Goal: Transaction & Acquisition: Purchase product/service

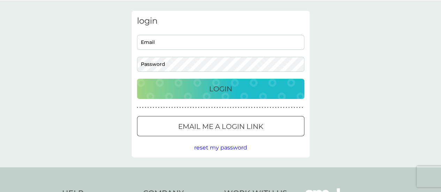
click at [159, 47] on input "Email" at bounding box center [220, 42] width 167 height 15
type input "[EMAIL_ADDRESS][DOMAIN_NAME]"
click at [104, 67] on div "login awokado56@gmail.com Email Password Login ● ● ● ● ● ● ● ● ● ● ● ● ● ● ● ● …" at bounding box center [220, 84] width 441 height 166
click at [137, 79] on button "Login" at bounding box center [220, 89] width 167 height 20
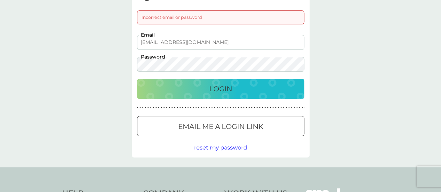
scroll to position [46, 0]
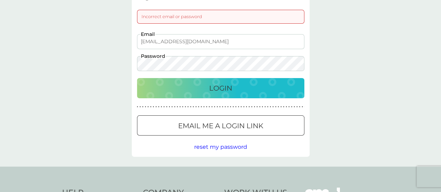
click at [137, 78] on button "Login" at bounding box center [220, 88] width 167 height 20
click at [222, 128] on div at bounding box center [220, 125] width 25 height 7
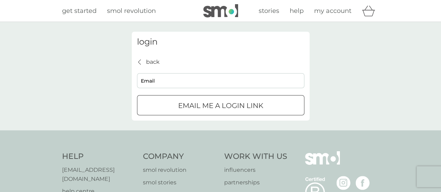
click at [239, 91] on div "back back Email Email me a login link" at bounding box center [220, 87] width 167 height 58
click at [247, 85] on input "Email" at bounding box center [220, 80] width 167 height 15
type input "[EMAIL_ADDRESS][DOMAIN_NAME]"
click button "Email me a login link" at bounding box center [220, 105] width 167 height 20
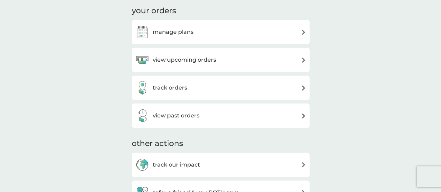
click at [179, 27] on div "manage plans" at bounding box center [164, 32] width 58 height 14
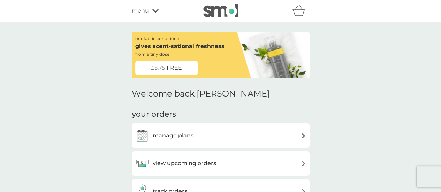
click at [162, 129] on div "manage plans" at bounding box center [164, 136] width 58 height 14
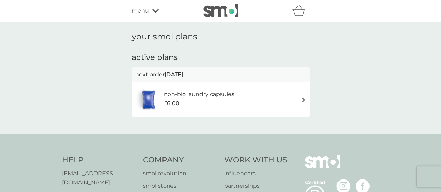
click at [184, 91] on h6 "non-bio laundry capsules" at bounding box center [199, 94] width 70 height 9
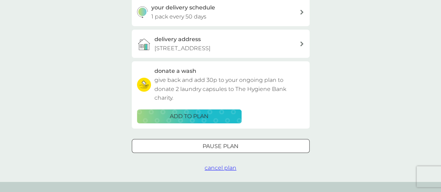
scroll to position [173, 0]
click at [194, 45] on p "[STREET_ADDRESS]" at bounding box center [183, 48] width 56 height 9
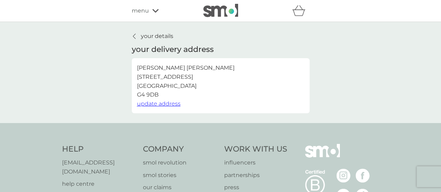
click at [172, 100] on span "update address" at bounding box center [159, 103] width 44 height 7
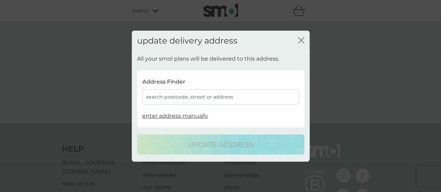
click at [188, 100] on div "search postcode, street or address" at bounding box center [220, 97] width 157 height 15
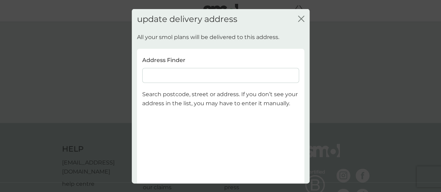
click at [226, 73] on input at bounding box center [220, 75] width 157 height 15
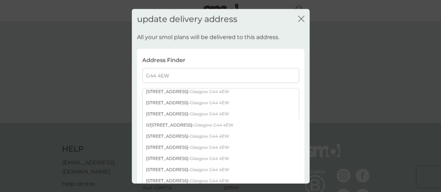
scroll to position [59, 0]
type input "G44 4EW"
click at [193, 146] on div "[STREET_ADDRESS]" at bounding box center [221, 147] width 156 height 11
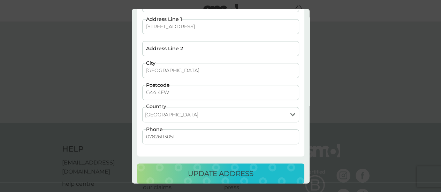
scroll to position [81, 0]
click at [193, 166] on button "update address" at bounding box center [220, 173] width 167 height 20
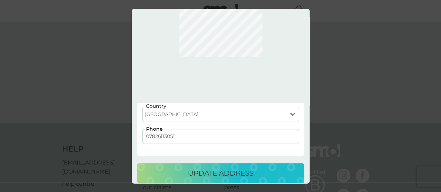
scroll to position [0, 0]
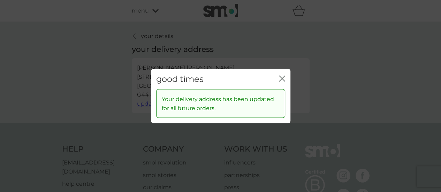
click at [279, 79] on icon "close" at bounding box center [282, 78] width 6 height 6
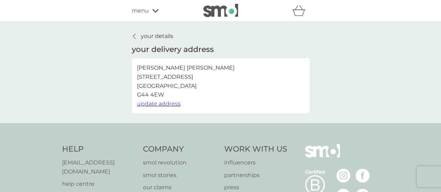
click at [155, 37] on p "your details" at bounding box center [157, 36] width 32 height 9
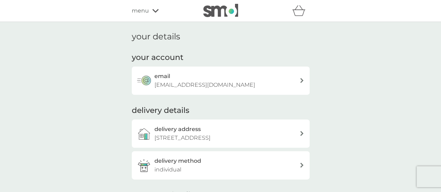
click at [211, 17] on img at bounding box center [220, 10] width 35 height 13
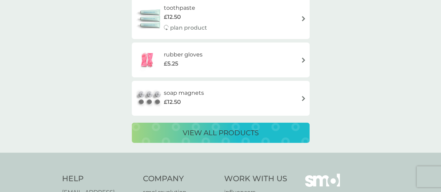
scroll to position [1331, 0]
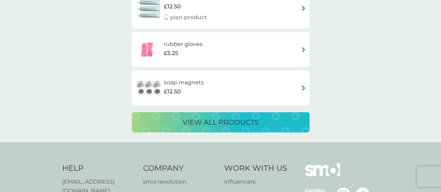
click at [157, 123] on div "view all products" at bounding box center [221, 122] width 164 height 11
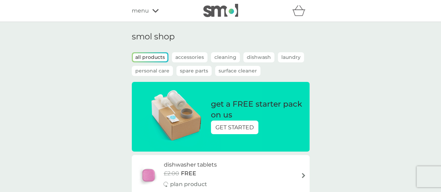
click at [285, 54] on p "Laundry" at bounding box center [291, 57] width 26 height 10
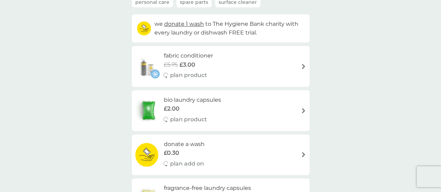
scroll to position [68, 0]
click at [187, 58] on h6 "fabric conditioner" at bounding box center [188, 56] width 49 height 9
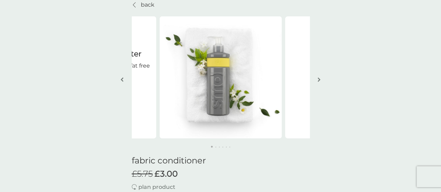
scroll to position [32, 0]
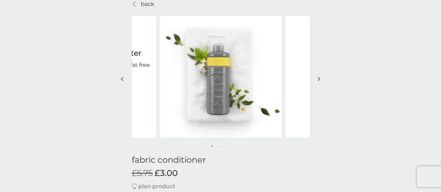
click at [318, 79] on img "button" at bounding box center [319, 78] width 3 height 5
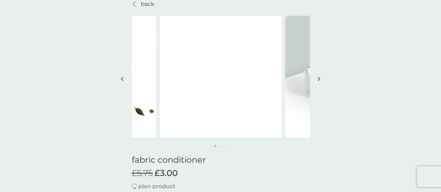
click at [318, 79] on img "button" at bounding box center [319, 78] width 3 height 5
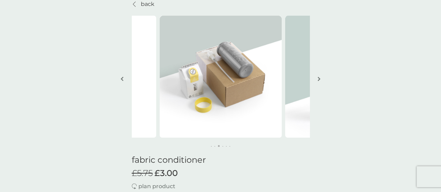
click at [318, 79] on img "button" at bounding box center [319, 78] width 3 height 5
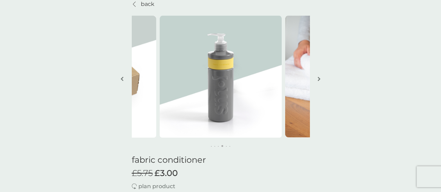
click at [318, 79] on img "button" at bounding box center [319, 78] width 3 height 5
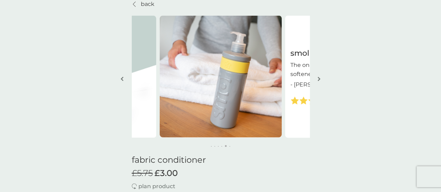
click at [318, 79] on img "button" at bounding box center [319, 78] width 3 height 5
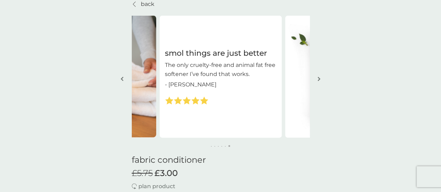
click at [318, 79] on img "button" at bounding box center [319, 78] width 3 height 5
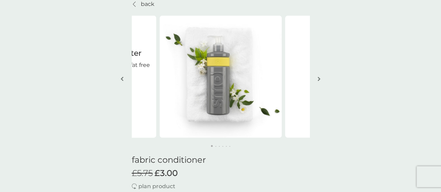
click at [318, 79] on img "button" at bounding box center [319, 78] width 3 height 5
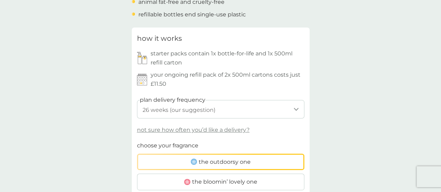
scroll to position [317, 0]
click at [151, 108] on select "1 week 2 weeks 3 weeks 4 weeks 5 weeks 6 weeks 7 weeks 8 weeks 9 weeks 10 weeks…" at bounding box center [220, 108] width 167 height 18
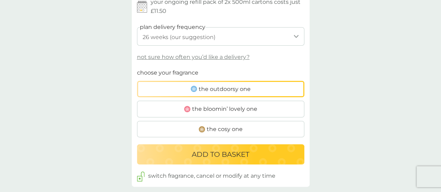
scroll to position [389, 0]
click at [166, 59] on p "not sure how often you’d like a delivery?" at bounding box center [193, 56] width 113 height 9
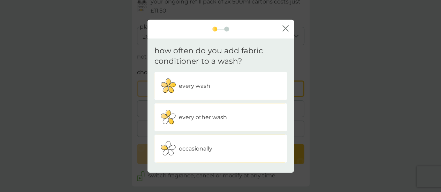
scroll to position [413, 0]
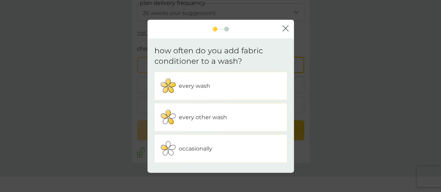
click at [231, 124] on div "every other wash" at bounding box center [221, 117] width 122 height 17
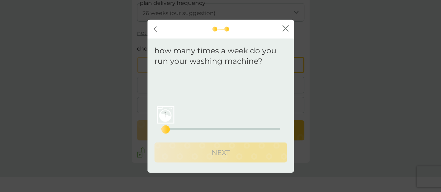
click at [164, 128] on div "1" at bounding box center [165, 129] width 3 height 3
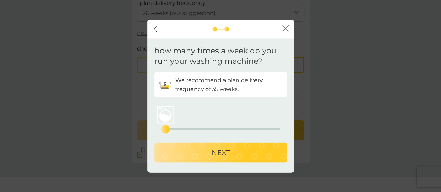
click at [180, 153] on div "NEXT" at bounding box center [220, 152] width 119 height 11
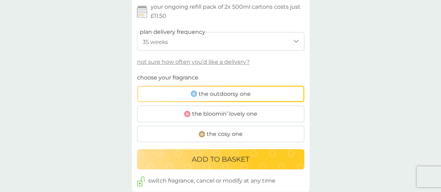
scroll to position [381, 0]
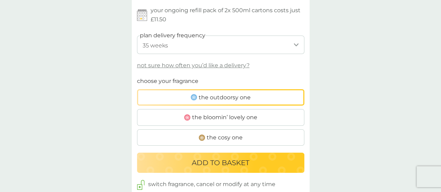
click at [160, 48] on select "1 week 2 weeks 3 weeks 4 weeks 5 weeks 6 weeks 7 weeks 8 weeks 9 weeks 10 weeks…" at bounding box center [220, 45] width 167 height 18
click at [113, 76] on div "back smol things are just better The only cruelty-free and animal fat free soft…" at bounding box center [220, 194] width 441 height 1087
click at [161, 49] on select "1 week 2 weeks 3 weeks 4 weeks 5 weeks 6 weeks 7 weeks 8 weeks 9 weeks 10 weeks…" at bounding box center [220, 45] width 167 height 18
select select "182"
click at [137, 36] on select "1 week 2 weeks 3 weeks 4 weeks 5 weeks 6 weeks 7 weeks 8 weeks 9 weeks 10 weeks…" at bounding box center [220, 45] width 167 height 18
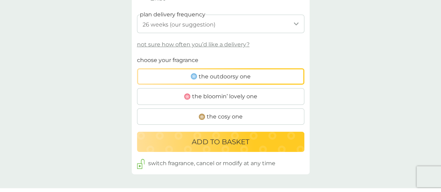
scroll to position [402, 0]
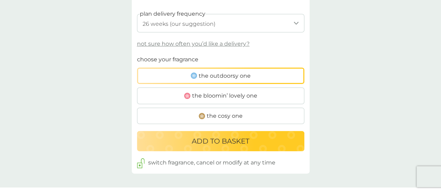
click at [165, 115] on label "the cosy one" at bounding box center [220, 116] width 167 height 17
click at [137, 55] on input "the cosy one" at bounding box center [137, 55] width 0 height 0
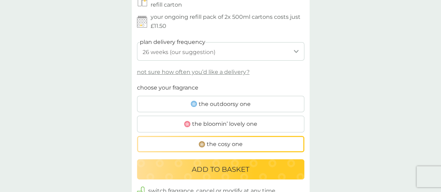
scroll to position [372, 0]
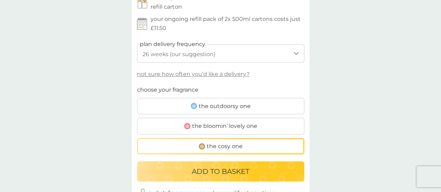
click at [156, 106] on label "the outdoorsy one" at bounding box center [220, 106] width 167 height 17
click at [137, 85] on input "the outdoorsy one" at bounding box center [137, 85] width 0 height 0
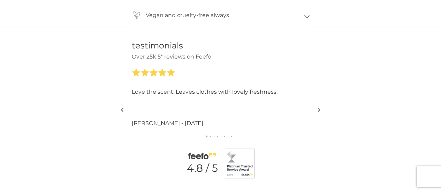
scroll to position [890, 0]
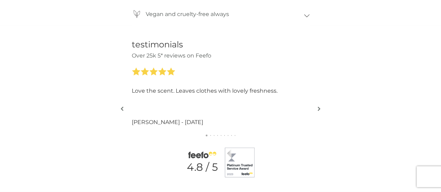
click at [316, 107] on div "testimonials Over 25k 5* reviews on Feefo Smell great and clothes are super sof…" at bounding box center [220, 109] width 441 height 166
click at [319, 108] on img "button" at bounding box center [319, 108] width 3 height 5
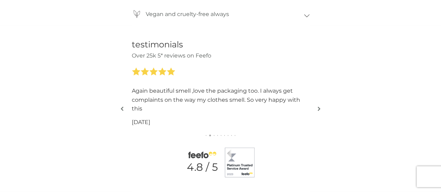
click at [319, 108] on img "button" at bounding box center [319, 108] width 3 height 5
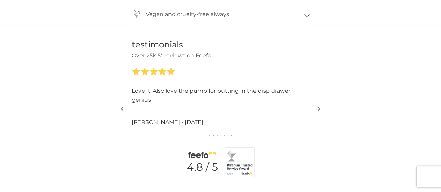
click at [319, 108] on img "button" at bounding box center [319, 108] width 3 height 5
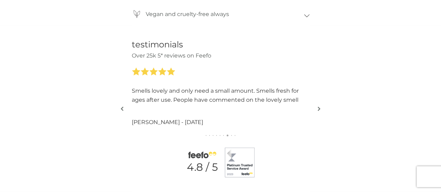
click at [319, 108] on img "button" at bounding box center [319, 108] width 3 height 5
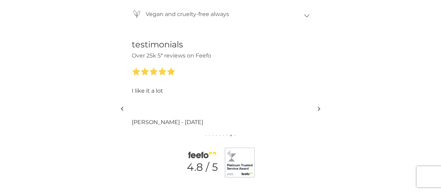
click at [319, 108] on img "button" at bounding box center [319, 108] width 3 height 5
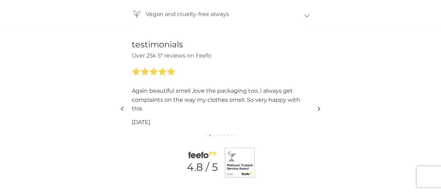
click at [319, 108] on img "button" at bounding box center [319, 108] width 3 height 5
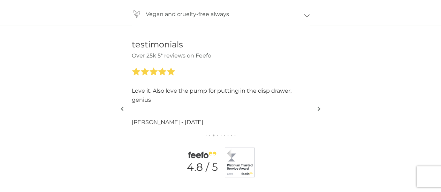
click at [319, 108] on img "button" at bounding box center [319, 108] width 3 height 5
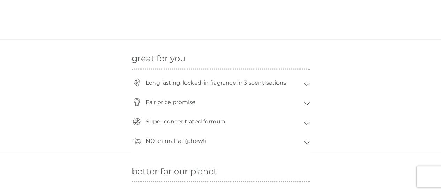
scroll to position [650, 0]
click at [306, 85] on icon at bounding box center [307, 84] width 6 height 3
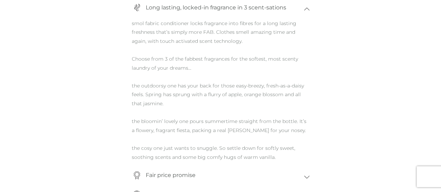
scroll to position [720, 0]
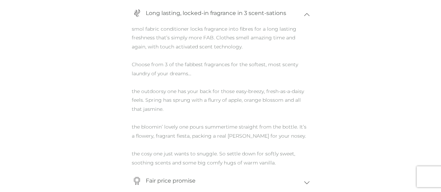
click at [307, 15] on icon at bounding box center [307, 14] width 6 height 3
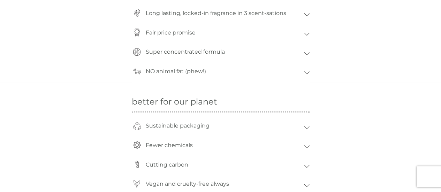
click at [306, 31] on div "Fair price promise" at bounding box center [221, 35] width 178 height 20
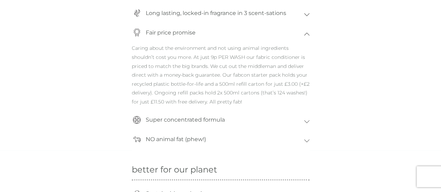
click at [306, 31] on div "Fair price promise" at bounding box center [221, 35] width 178 height 20
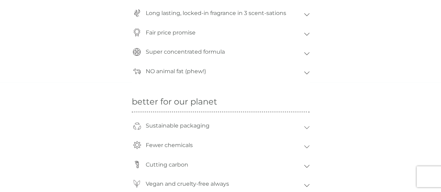
click at [304, 49] on div "Super concentrated formula" at bounding box center [221, 54] width 178 height 20
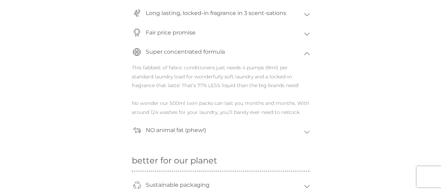
click at [305, 52] on icon at bounding box center [307, 53] width 6 height 3
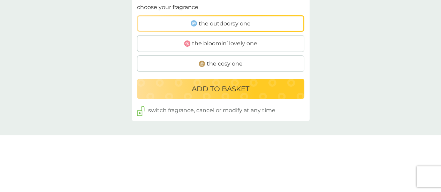
scroll to position [454, 0]
click at [282, 72] on div "how it works starter packs contain 1x bottle-for-life and 1x 500ml refill carto…" at bounding box center [221, 5] width 178 height 232
click at [279, 65] on label "the cosy one" at bounding box center [220, 64] width 167 height 17
click at [137, 3] on input "the cosy one" at bounding box center [137, 3] width 0 height 0
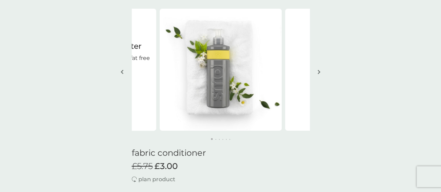
scroll to position [58, 0]
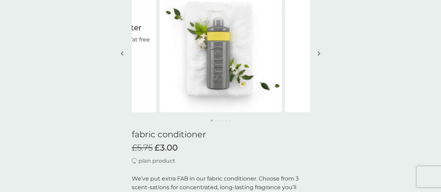
click at [145, 161] on p "plan product" at bounding box center [156, 161] width 37 height 9
click at [135, 161] on img at bounding box center [134, 161] width 5 height 6
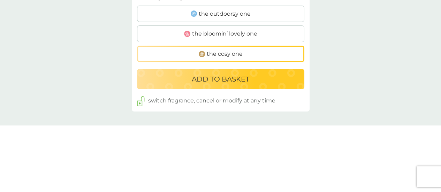
scroll to position [470, 0]
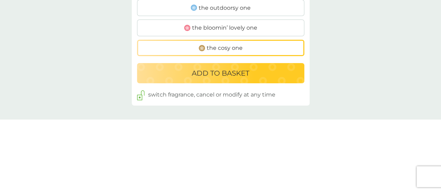
click at [189, 76] on div "ADD TO BASKET" at bounding box center [220, 73] width 153 height 11
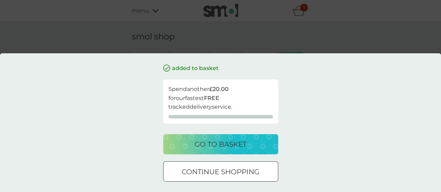
click at [107, 53] on div "added to basket Spend another £20.00 for our fastest FREE tracked delivery serv…" at bounding box center [220, 96] width 441 height 192
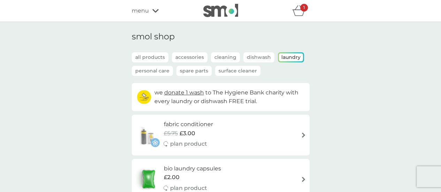
click at [187, 53] on p "Accessories" at bounding box center [190, 57] width 36 height 10
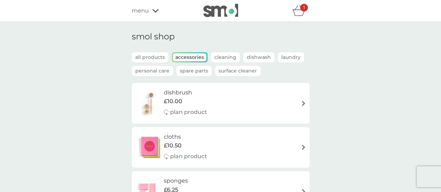
click at [222, 59] on p "Cleaning" at bounding box center [225, 57] width 29 height 10
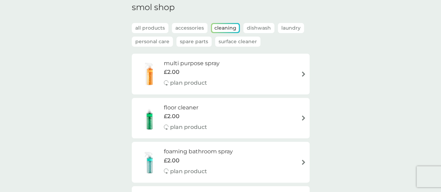
scroll to position [29, 0]
click at [257, 28] on p "Dishwash" at bounding box center [258, 28] width 31 height 10
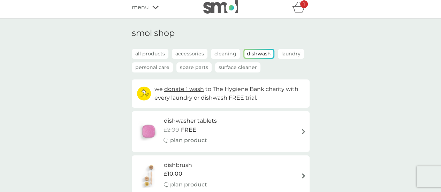
scroll to position [1, 0]
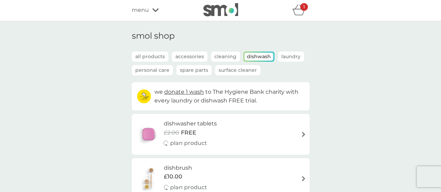
click at [148, 70] on p "Personal Care" at bounding box center [152, 70] width 41 height 10
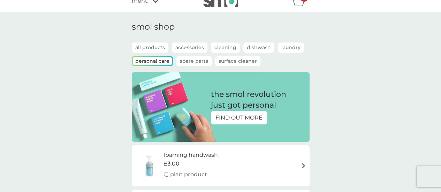
scroll to position [9, 0]
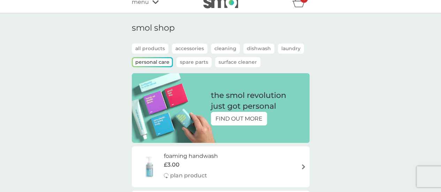
click at [190, 58] on p "Spare Parts" at bounding box center [193, 62] width 35 height 10
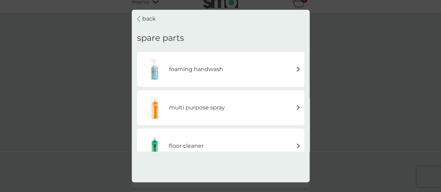
click at [145, 18] on p "back" at bounding box center [149, 18] width 14 height 9
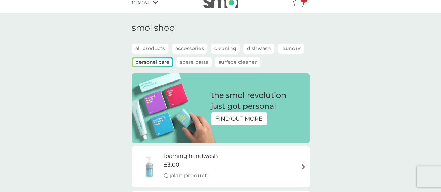
click at [233, 64] on p "Surface Cleaner" at bounding box center [237, 62] width 45 height 10
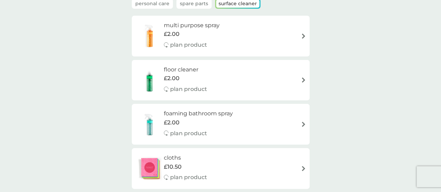
scroll to position [0, 0]
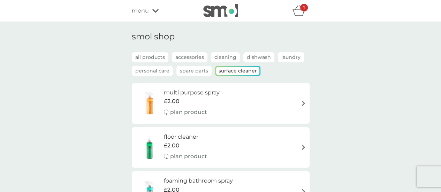
click at [151, 58] on p "all products" at bounding box center [150, 57] width 37 height 10
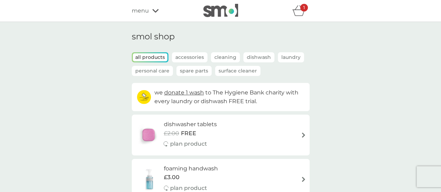
click at [300, 14] on icon "basket" at bounding box center [298, 10] width 13 height 11
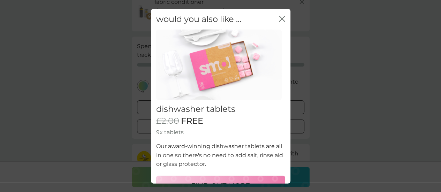
click at [279, 16] on icon "close" at bounding box center [282, 18] width 6 height 6
